Goal: Task Accomplishment & Management: Use online tool/utility

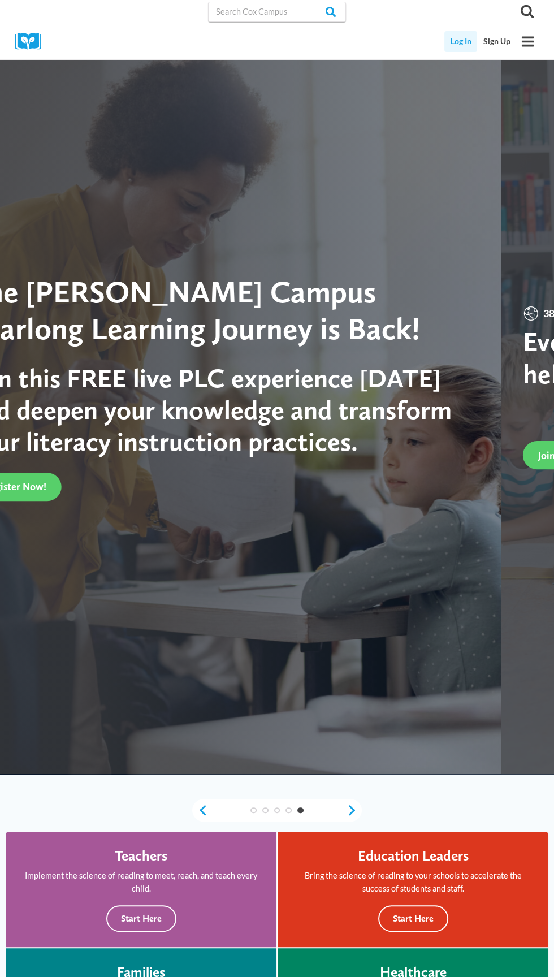
click at [466, 42] on link "Log In" at bounding box center [460, 41] width 33 height 21
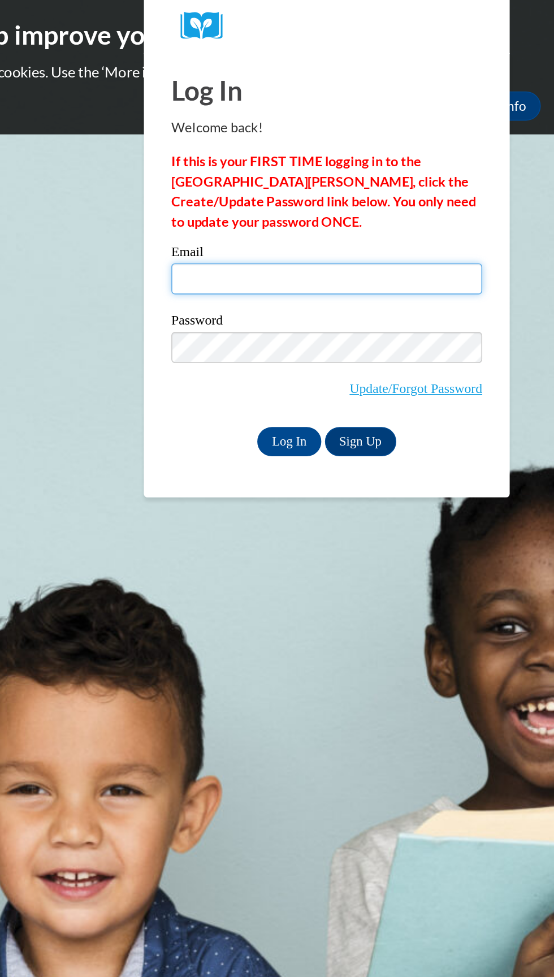
click at [401, 176] on input "Email" at bounding box center [413, 173] width 192 height 19
type input "cuzz0167@aol.com"
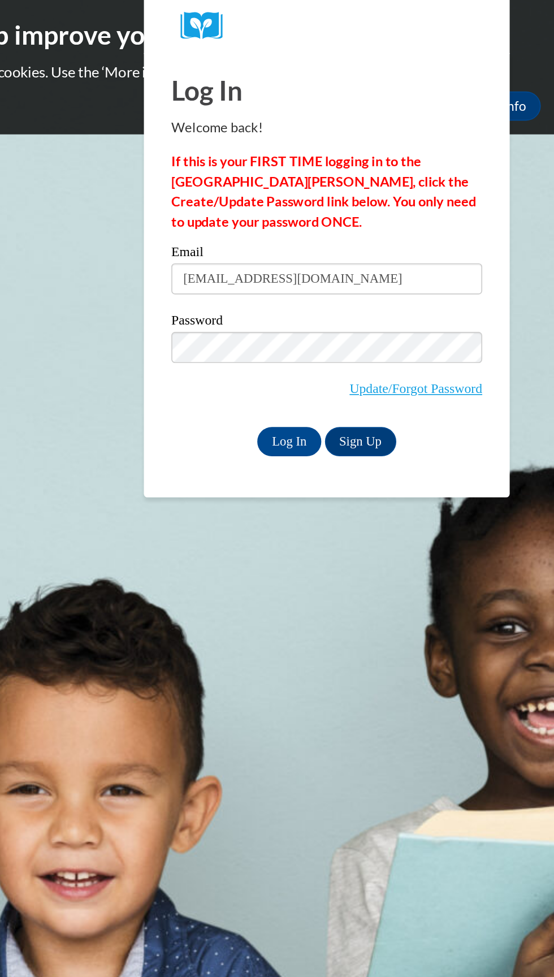
click at [370, 265] on input "Log In" at bounding box center [390, 274] width 40 height 18
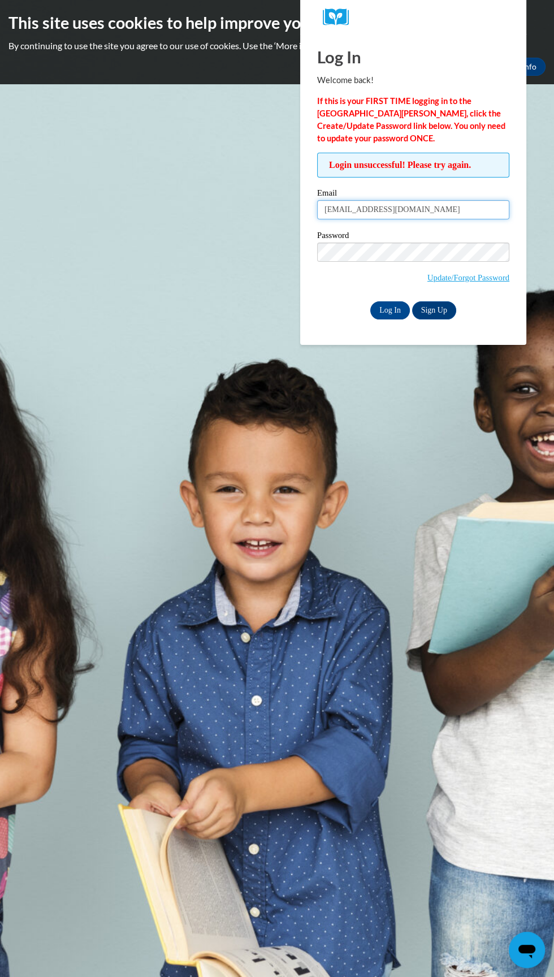
click at [449, 205] on input "cuzz0167@aol.com" at bounding box center [413, 209] width 192 height 19
type input "bshaundricka@gmail.com"
click at [370, 301] on input "Log In" at bounding box center [390, 310] width 40 height 18
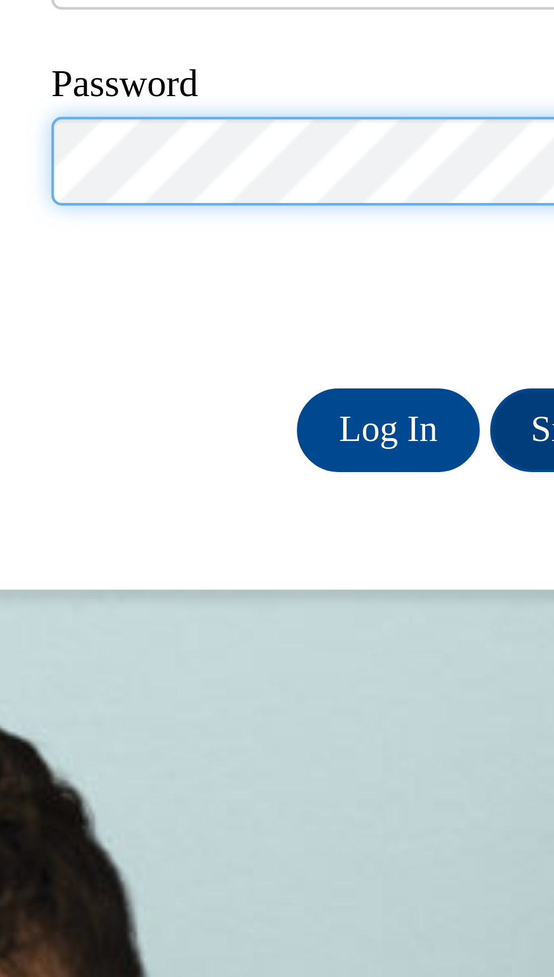
click at [370, 301] on input "Log In" at bounding box center [390, 310] width 40 height 18
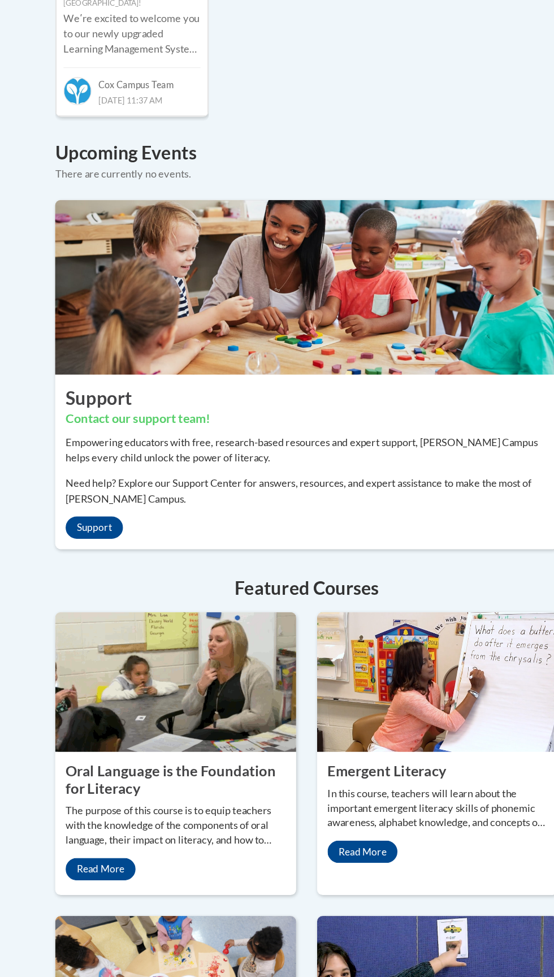
scroll to position [914, 0]
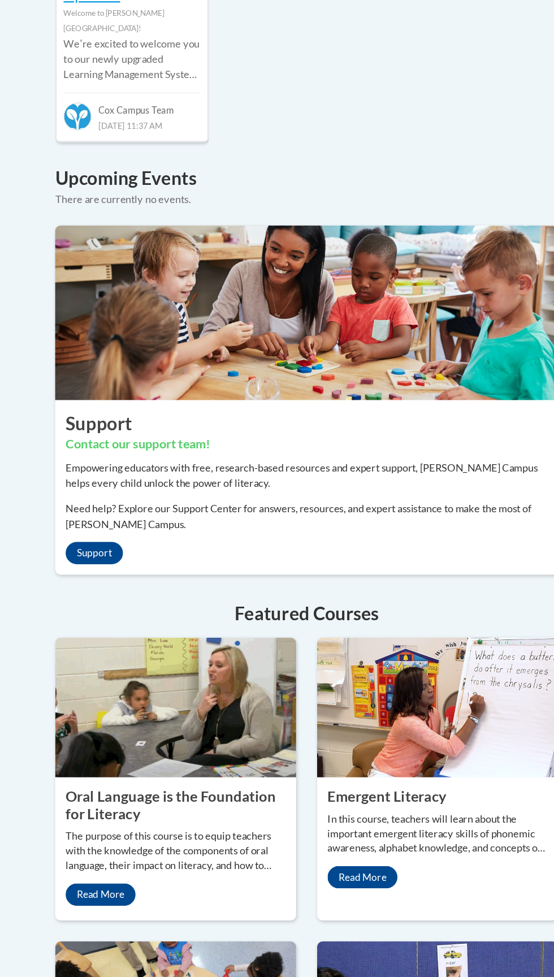
click at [282, 183] on img at bounding box center [277, 253] width 424 height 141
click at [286, 183] on img at bounding box center [277, 253] width 424 height 141
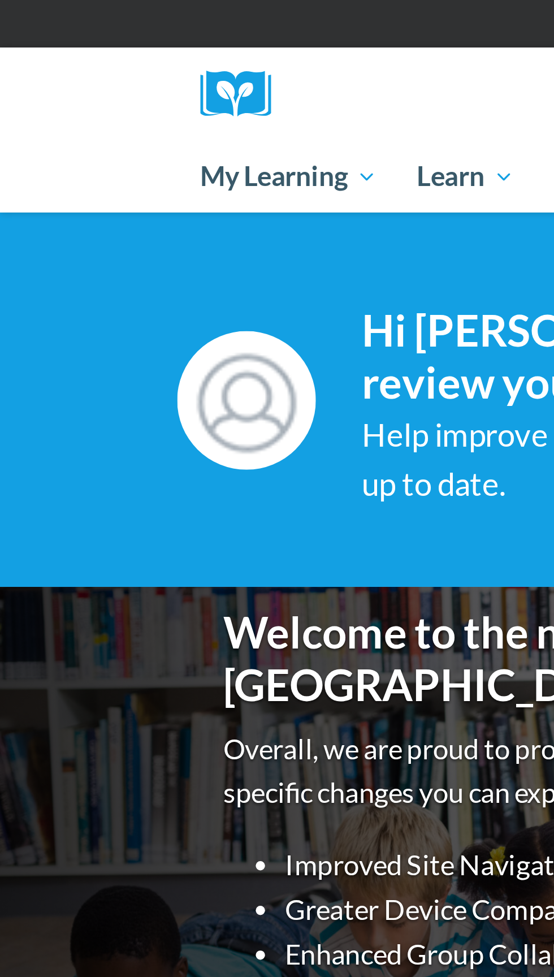
scroll to position [0, 0]
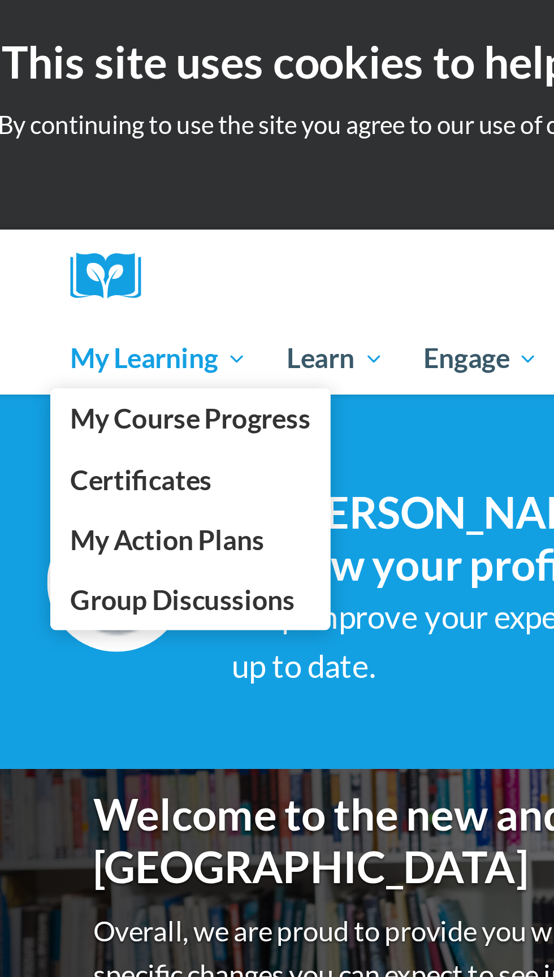
click at [103, 134] on span "My Learning" at bounding box center [105, 132] width 65 height 14
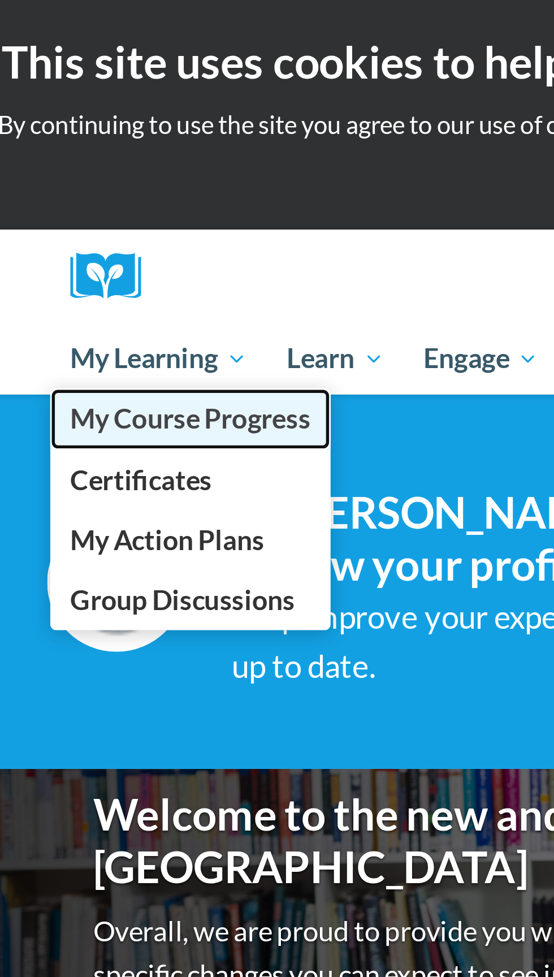
click at [125, 159] on link "My Course Progress" at bounding box center [117, 153] width 103 height 22
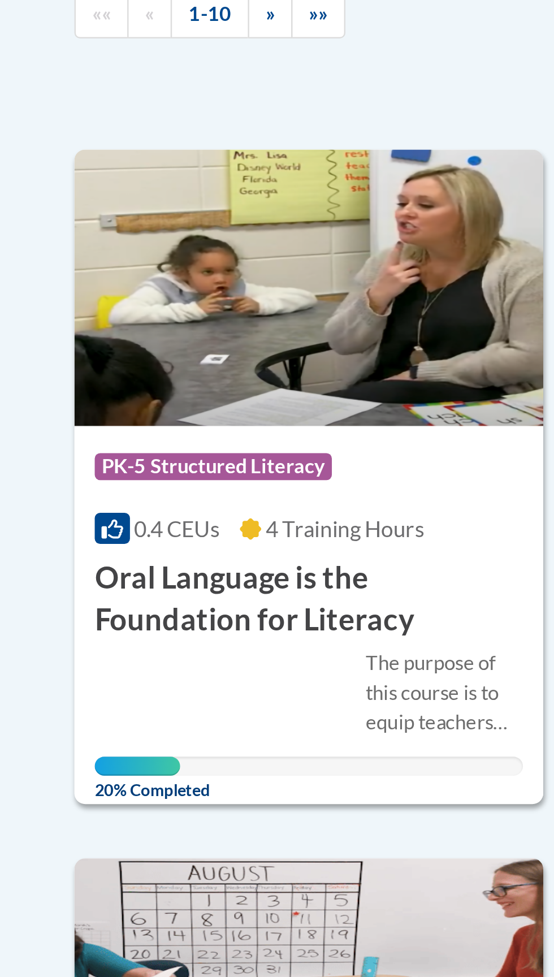
click at [196, 412] on img at bounding box center [171, 387] width 196 height 115
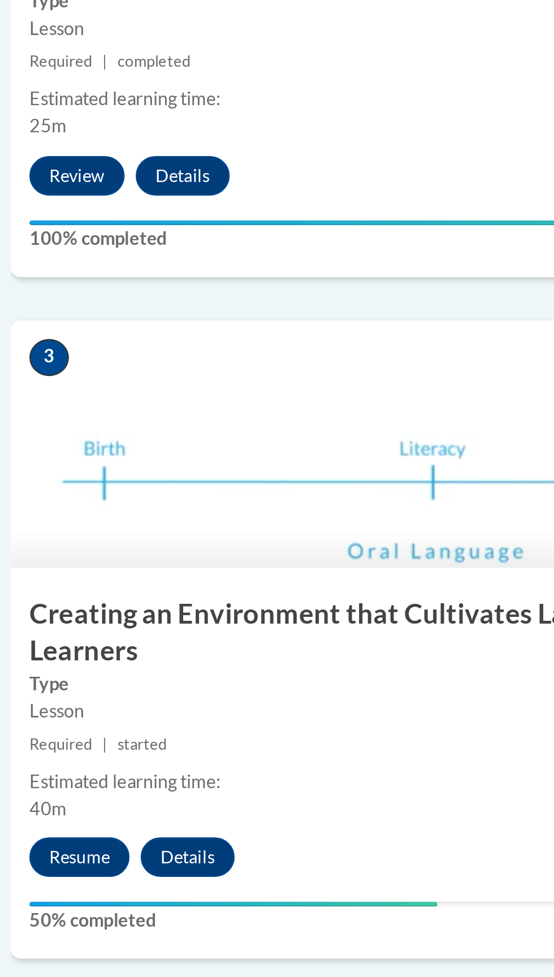
scroll to position [882, 0]
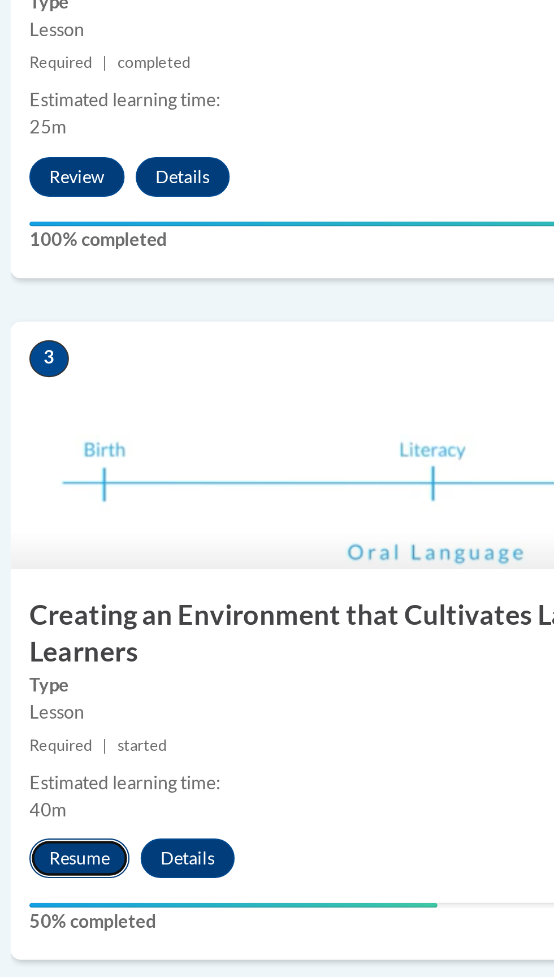
click at [118, 383] on button "Resume" at bounding box center [113, 392] width 46 height 18
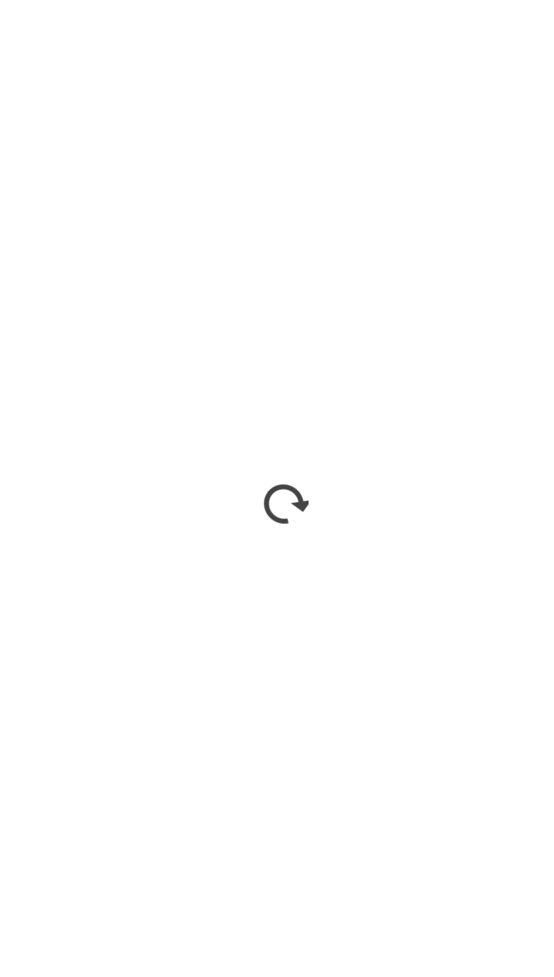
scroll to position [929, 0]
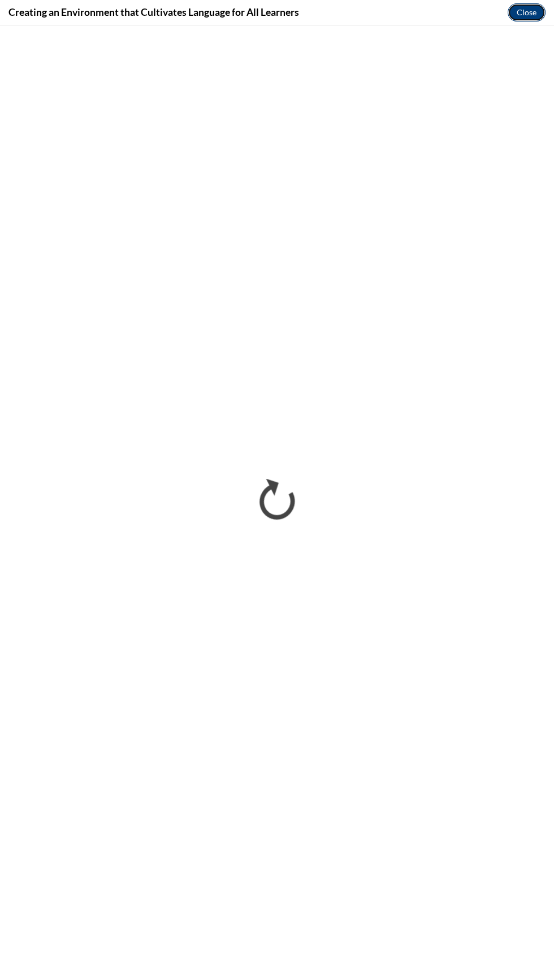
click at [523, 12] on button "Close" at bounding box center [527, 12] width 38 height 18
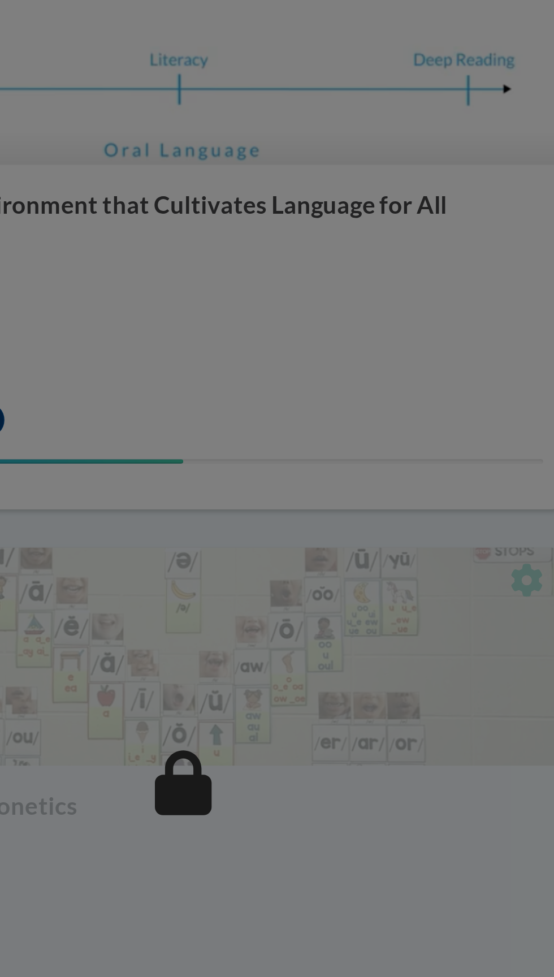
scroll to position [913, 0]
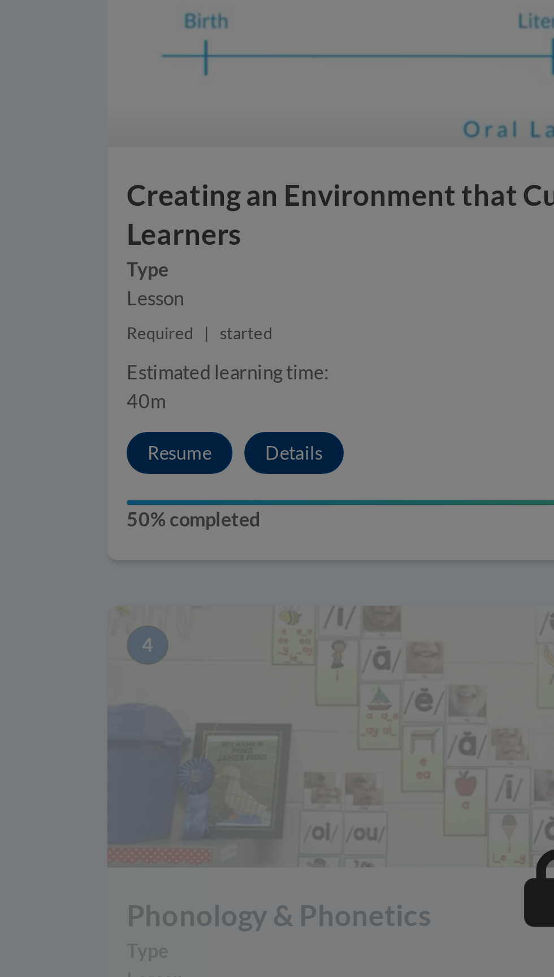
click at [111, 314] on div at bounding box center [277, 488] width 554 height 977
click at [113, 318] on div at bounding box center [277, 488] width 554 height 977
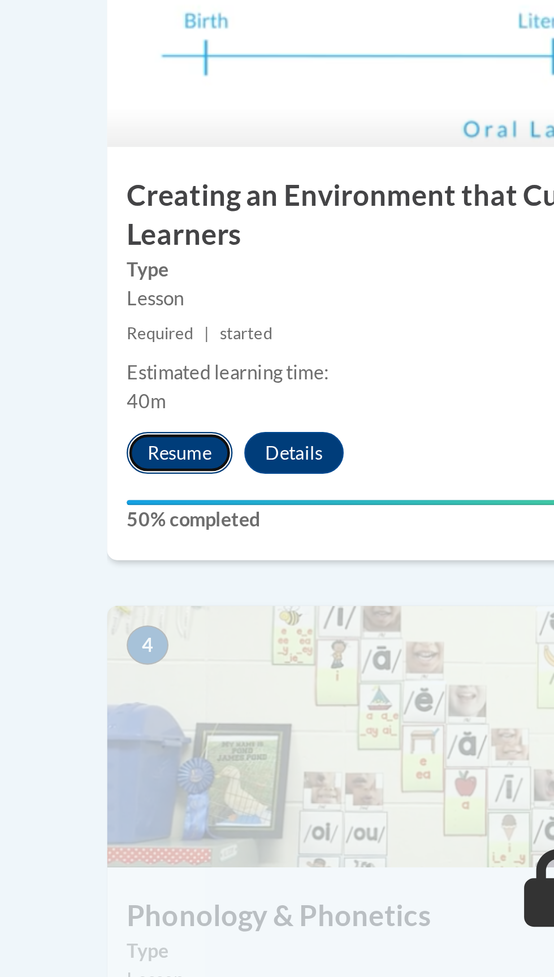
click at [111, 352] on button "Resume" at bounding box center [113, 361] width 46 height 18
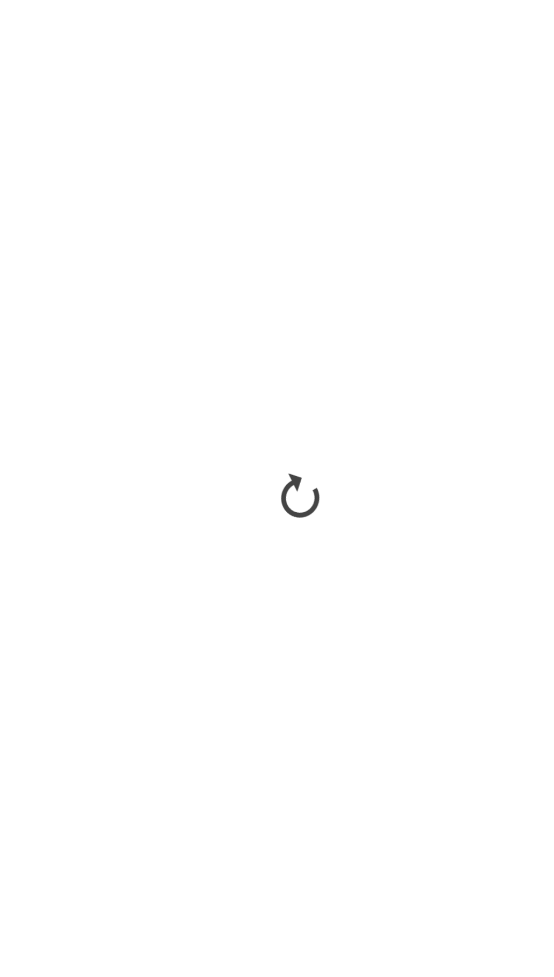
scroll to position [917, 0]
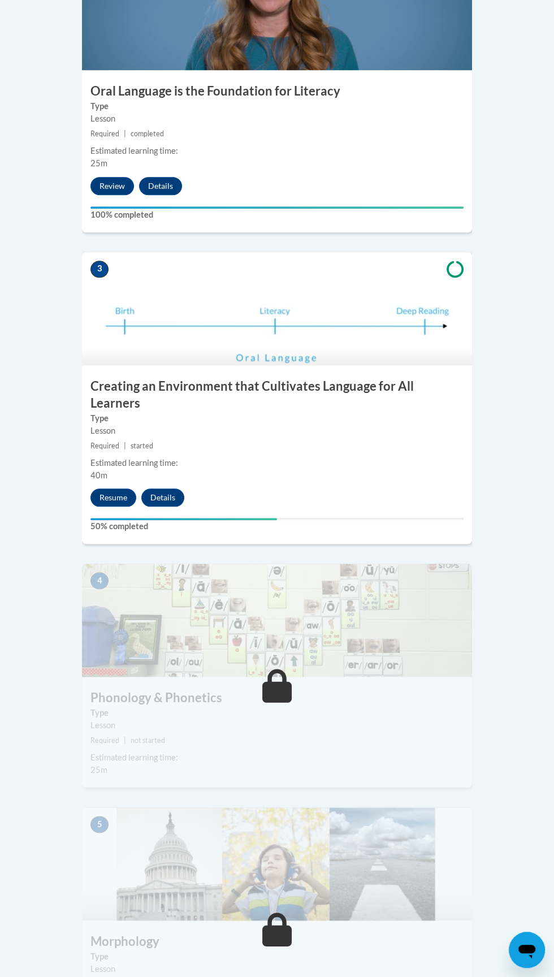
scroll to position [778, 0]
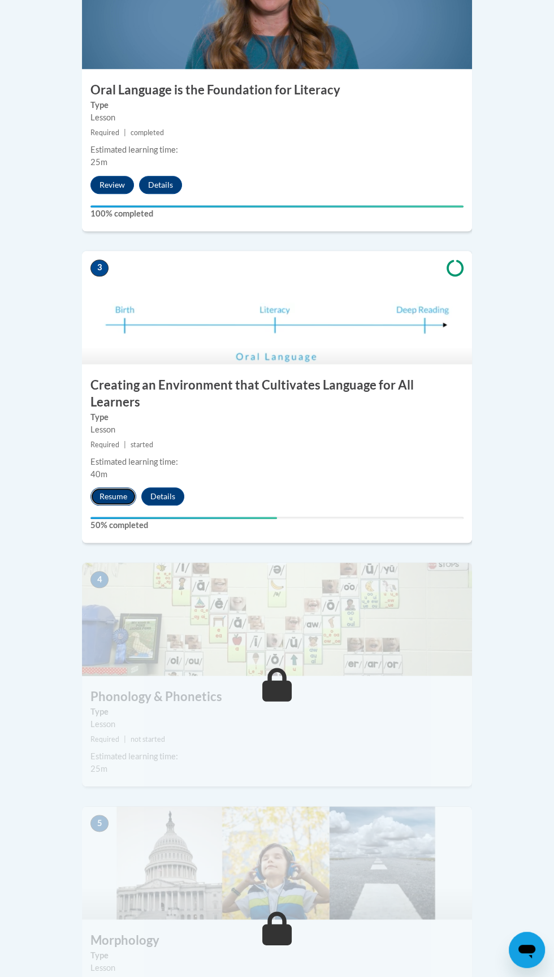
click at [120, 487] on button "Resume" at bounding box center [113, 496] width 46 height 18
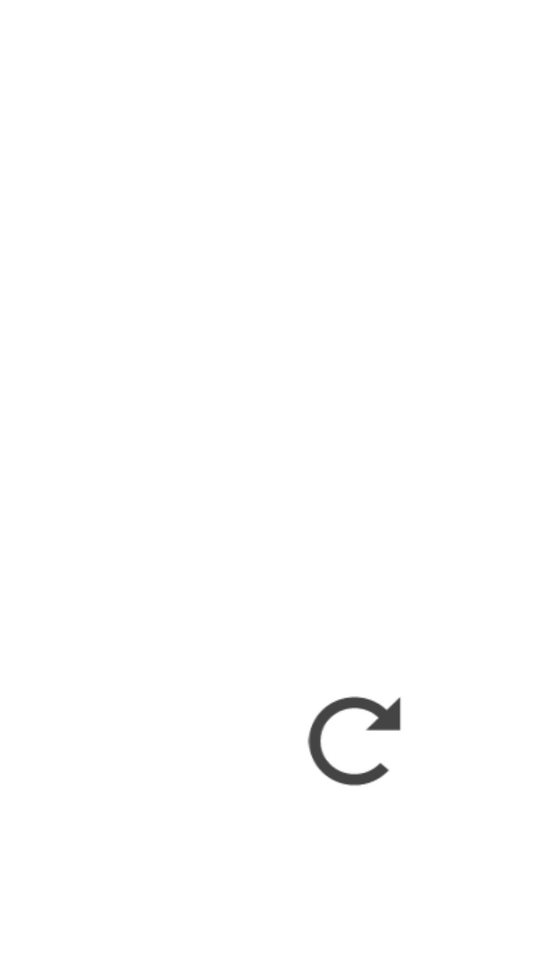
scroll to position [882, 0]
